Goal: Find specific page/section: Find specific page/section

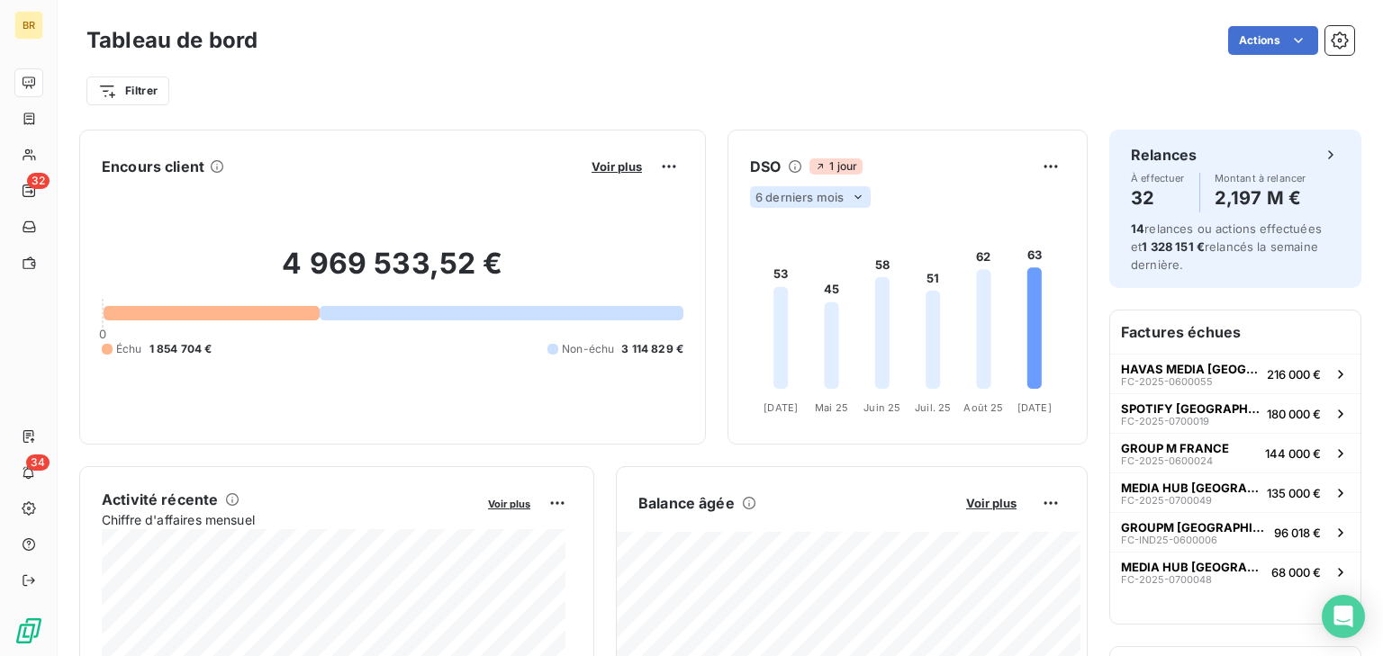
click at [851, 194] on icon at bounding box center [858, 197] width 14 height 14
click at [825, 257] on li "12" at bounding box center [812, 267] width 119 height 32
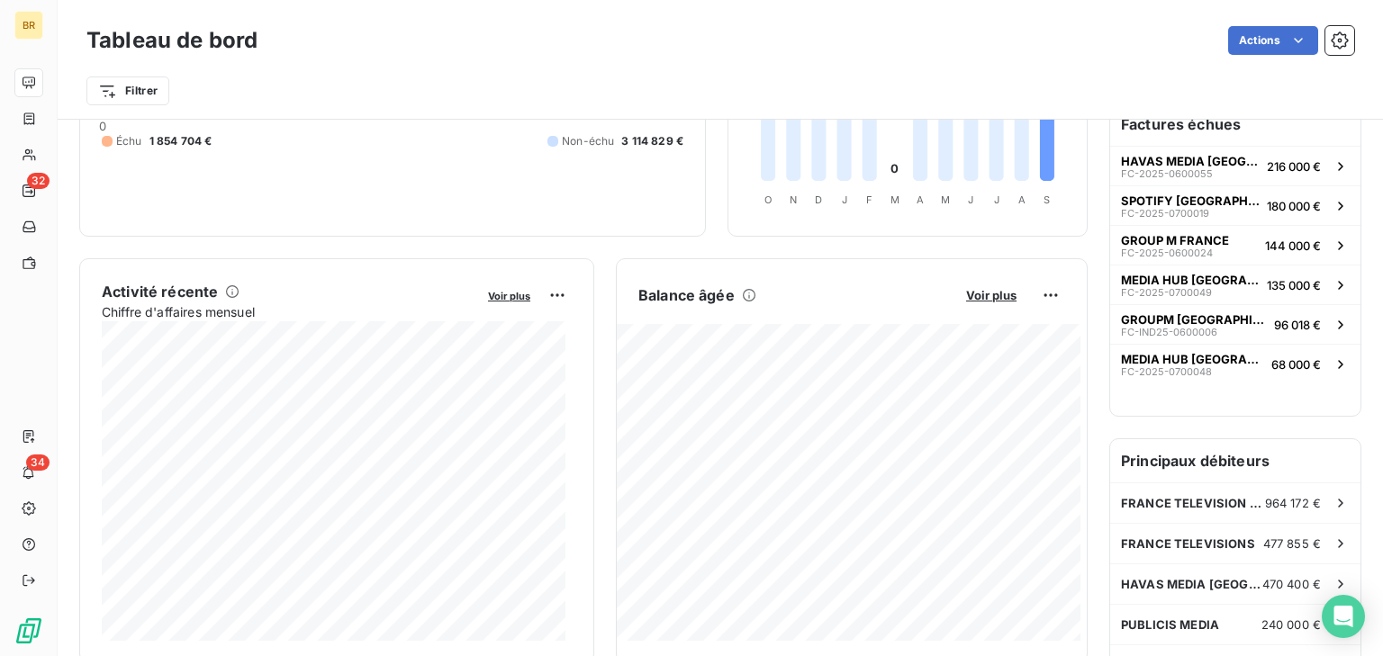
scroll to position [363, 0]
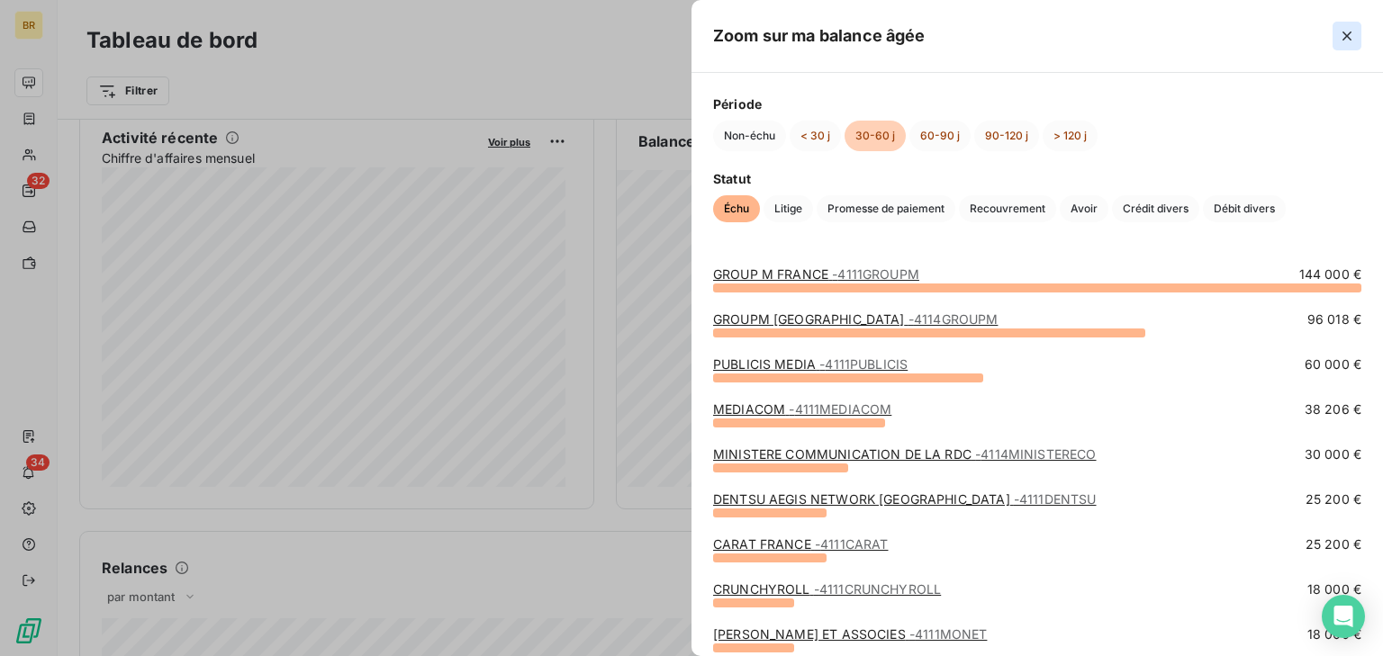
click at [1341, 41] on icon "button" at bounding box center [1347, 36] width 18 height 18
click at [769, 276] on link "GROUP M FRANCE - 4111GROUPM" at bounding box center [816, 273] width 206 height 15
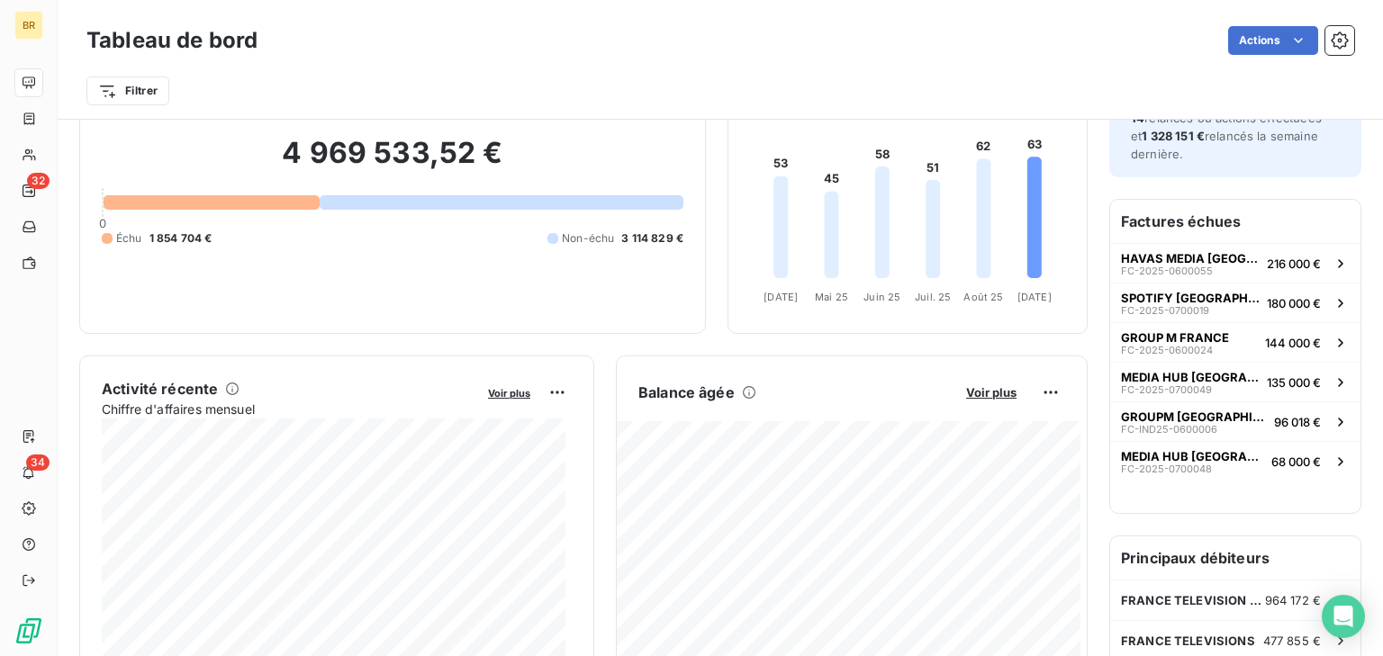
scroll to position [183, 0]
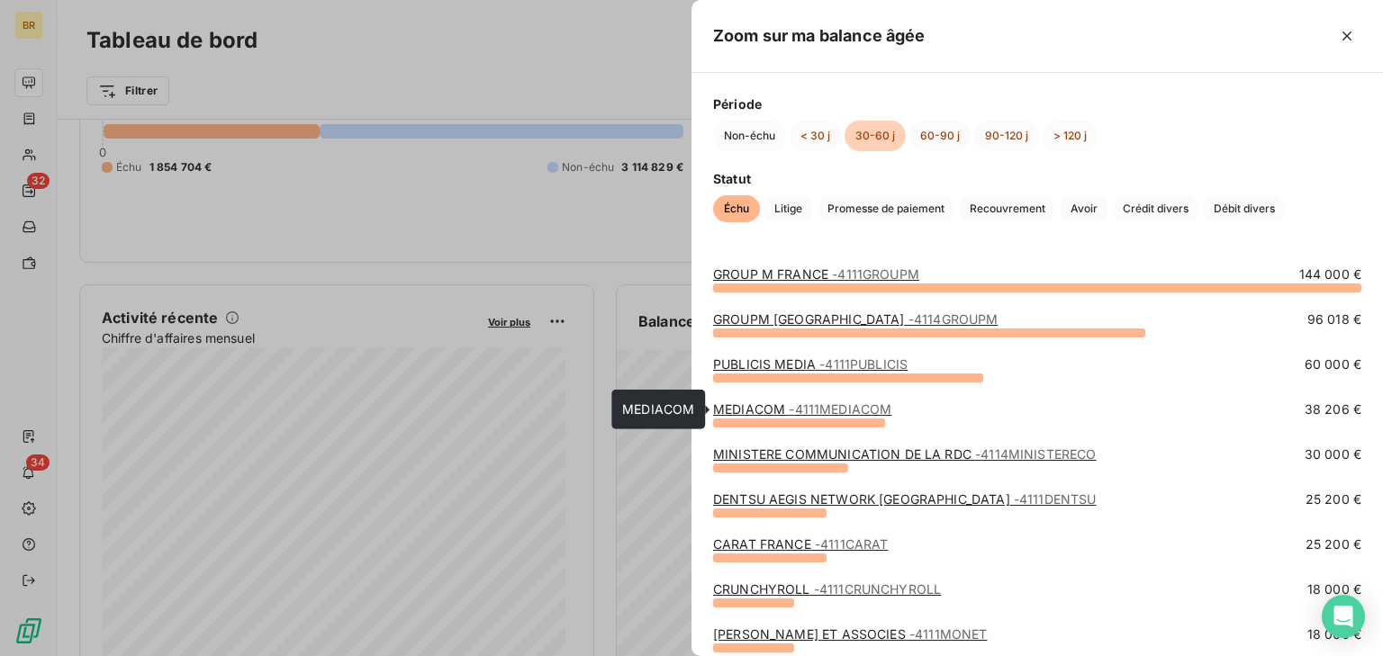
click at [770, 411] on link "MEDIACOM - 4111MEDIACOM" at bounding box center [802, 408] width 178 height 15
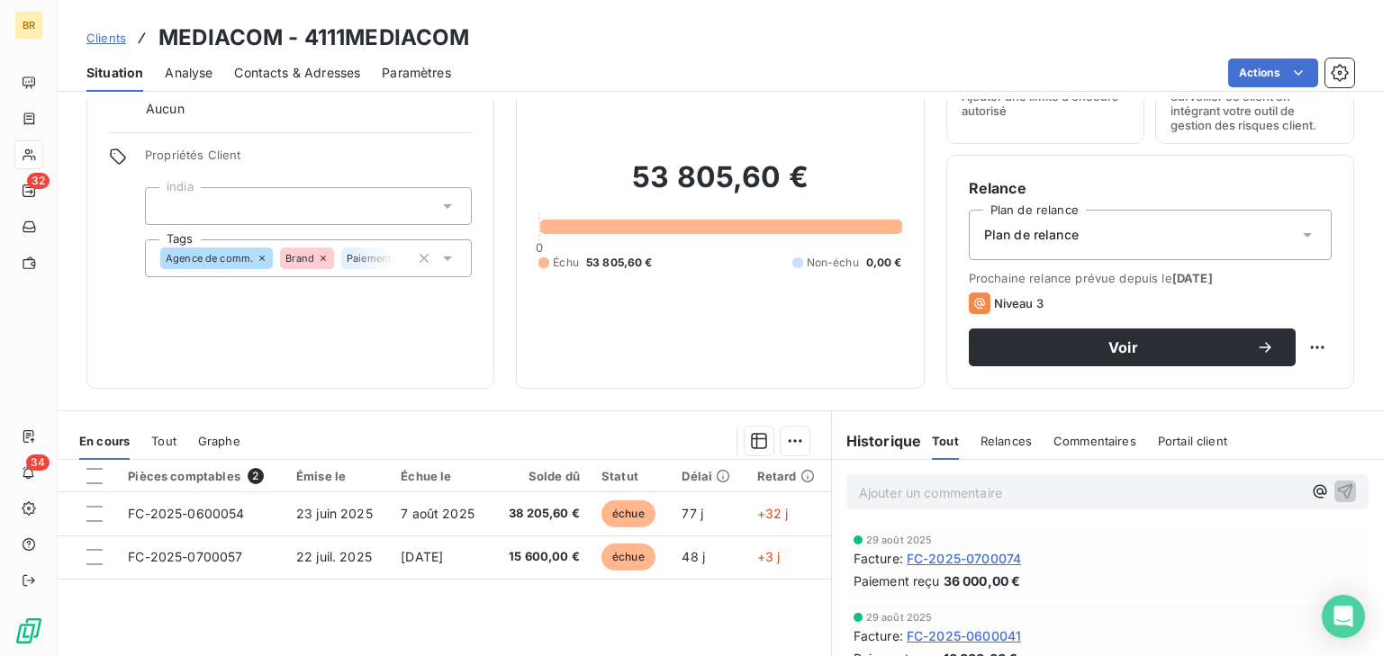
scroll to position [180, 0]
